Goal: Task Accomplishment & Management: Complete application form

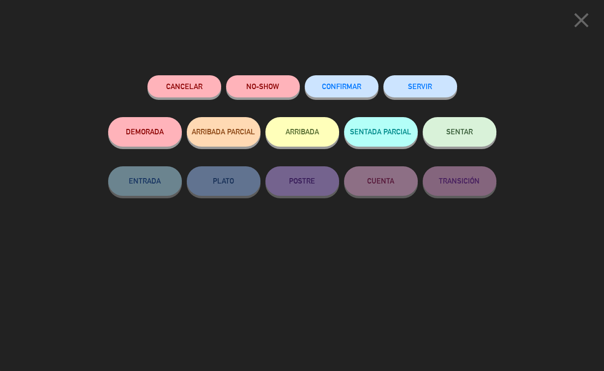
click at [443, 92] on button "SERVIR" at bounding box center [420, 86] width 74 height 22
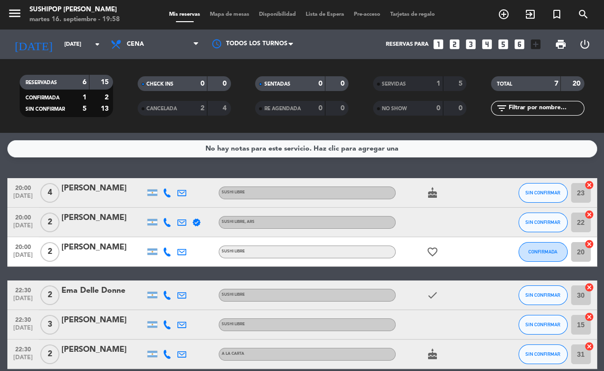
click at [455, 48] on icon "looks_two" at bounding box center [454, 44] width 13 height 13
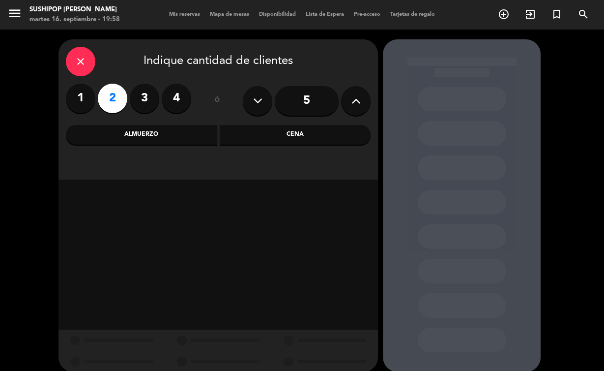
click at [276, 124] on div "close Indique cantidad de clientes 1 2 3 4 ó 5 Almuerzo Cena" at bounding box center [218, 109] width 320 height 140
click at [262, 121] on div "close Indique cantidad de clientes 1 2 3 4 ó 5 Almuerzo Cena" at bounding box center [218, 109] width 320 height 140
click at [244, 135] on div "Cena" at bounding box center [295, 135] width 151 height 20
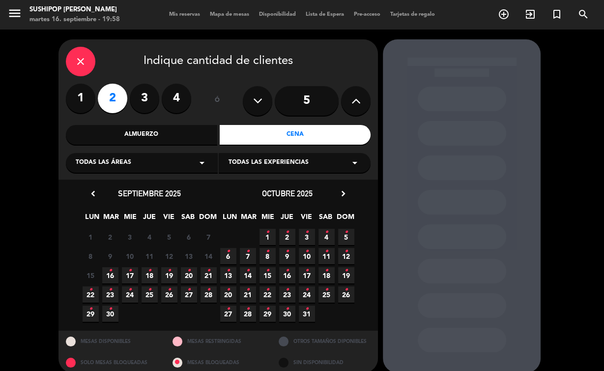
click at [119, 276] on div "15 16 • 17 • 18 • 19 • 20 • 21 •" at bounding box center [150, 274] width 138 height 19
click at [111, 275] on icon "•" at bounding box center [110, 270] width 3 height 16
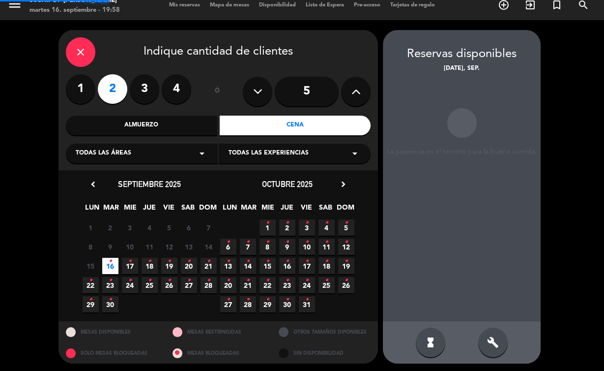
scroll to position [12, 0]
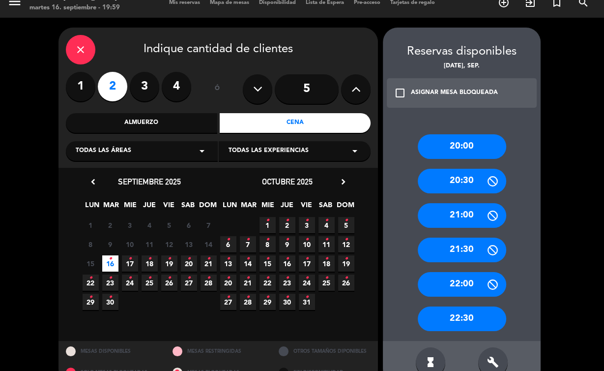
click at [446, 148] on div "20:00" at bounding box center [462, 146] width 88 height 25
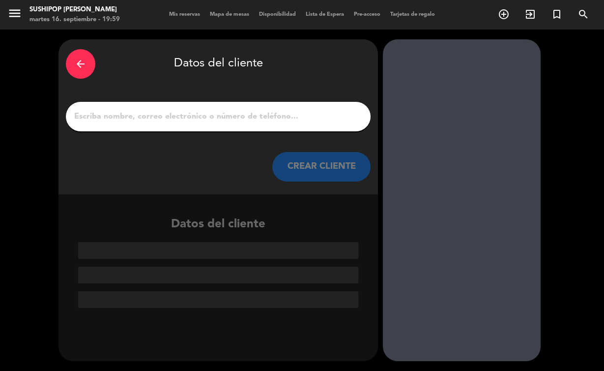
scroll to position [0, 0]
click at [109, 118] on input "1" at bounding box center [218, 117] width 290 height 14
click at [103, 120] on input "1" at bounding box center [218, 117] width 290 height 14
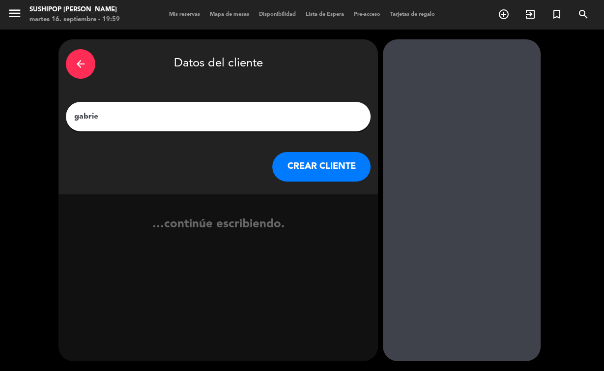
type input "[PERSON_NAME]"
click at [320, 172] on button "CREAR CLIENTE" at bounding box center [321, 166] width 98 height 29
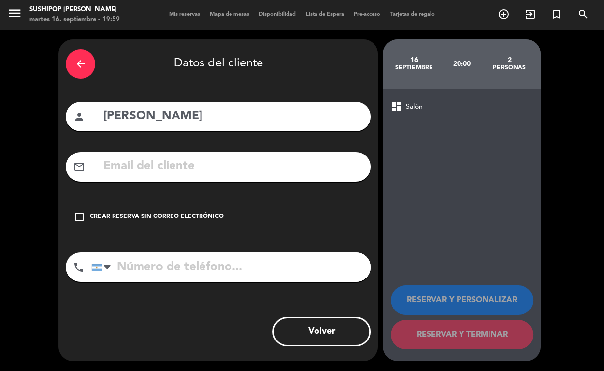
click at [84, 215] on icon "check_box_outline_blank" at bounding box center [79, 217] width 12 height 12
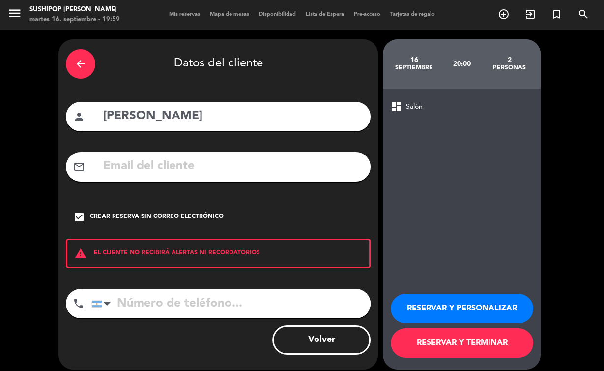
click at [423, 339] on button "RESERVAR Y TERMINAR" at bounding box center [462, 342] width 143 height 29
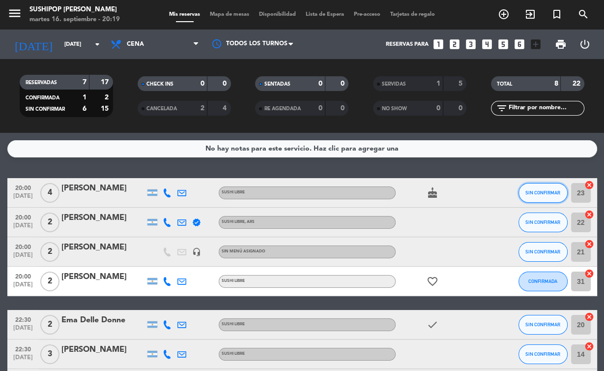
click at [549, 189] on button "SIN CONFIRMAR" at bounding box center [543, 193] width 49 height 20
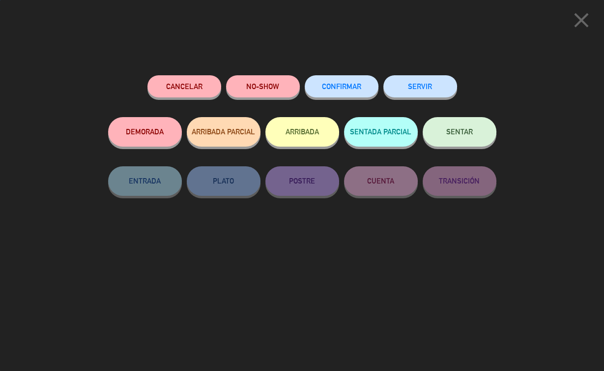
click at [436, 86] on button "SERVIR" at bounding box center [420, 86] width 74 height 22
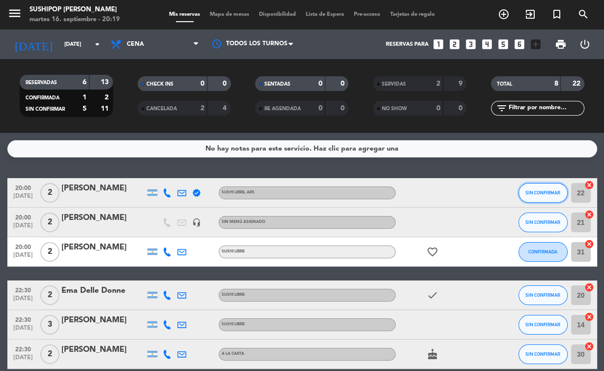
click at [547, 189] on button "SIN CONFIRMAR" at bounding box center [543, 193] width 49 height 20
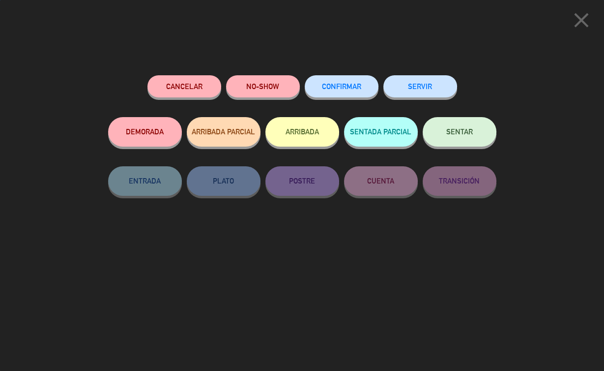
click at [431, 88] on button "SERVIR" at bounding box center [420, 86] width 74 height 22
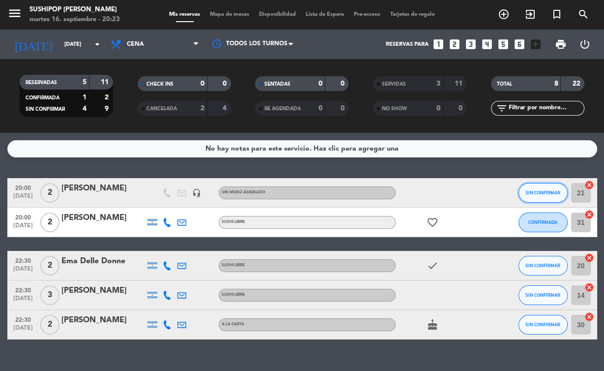
click at [546, 187] on button "SIN CONFIRMAR" at bounding box center [543, 193] width 49 height 20
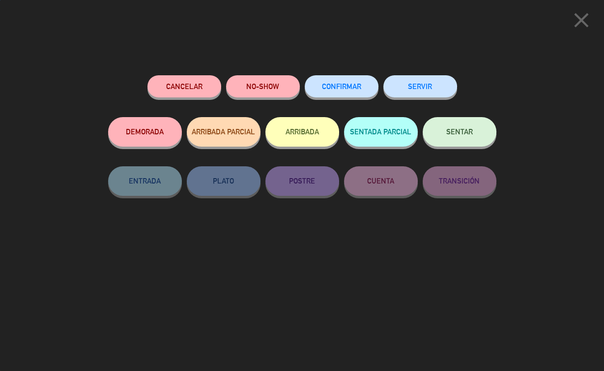
click at [443, 78] on button "SERVIR" at bounding box center [420, 86] width 74 height 22
